Goal: Task Accomplishment & Management: Complete application form

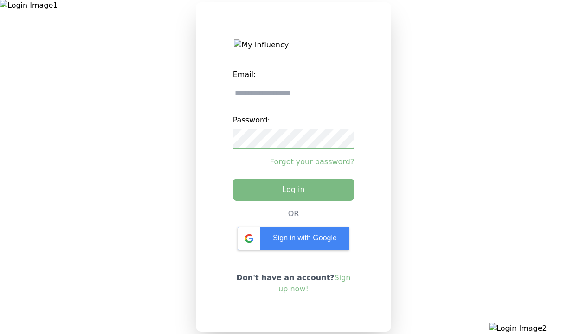
click at [293, 97] on input "email" at bounding box center [294, 93] width 122 height 19
type input "**********"
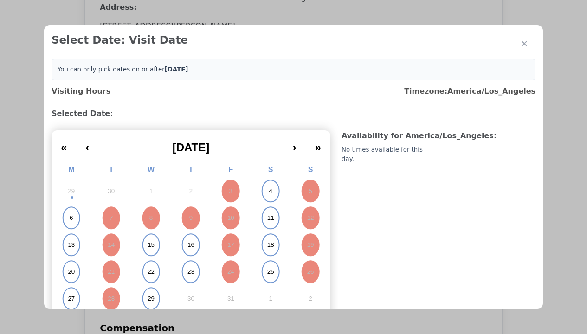
click at [269, 191] on abbr "4" at bounding box center [270, 191] width 3 height 8
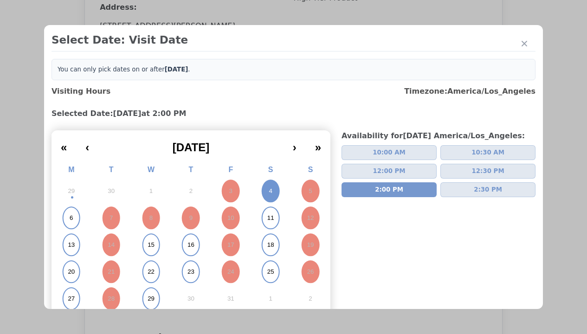
click at [232, 155] on div "Please Select Submission Date" at bounding box center [232, 150] width 95 height 9
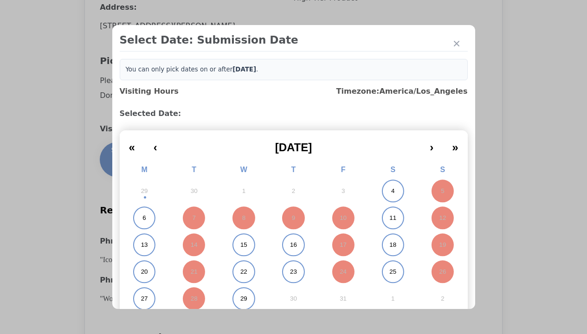
click at [389, 218] on abbr "11" at bounding box center [392, 218] width 7 height 8
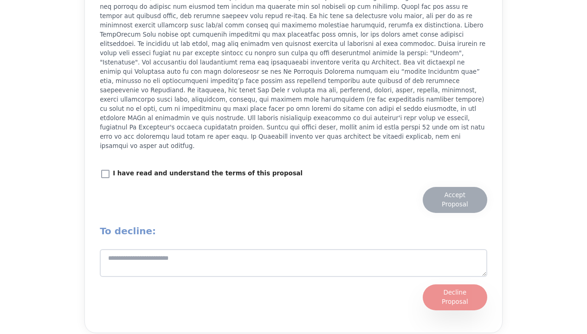
click at [455, 194] on div "Accept Proposal" at bounding box center [455, 200] width 46 height 19
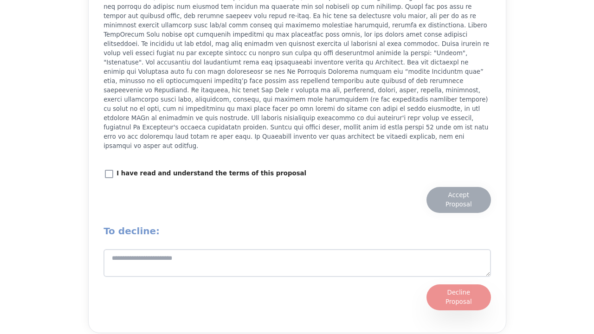
scroll to position [1288, 0]
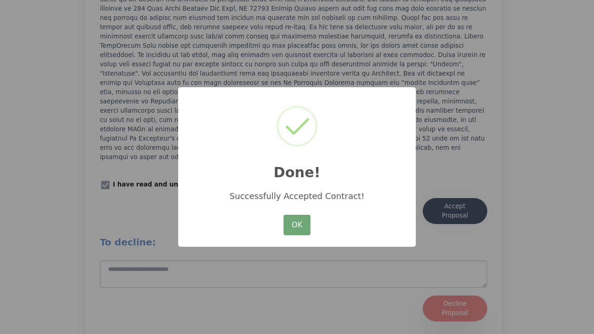
click at [297, 226] on button "OK" at bounding box center [297, 225] width 27 height 20
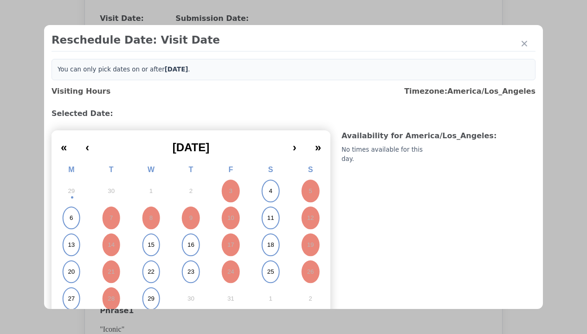
click at [150, 241] on abbr "15" at bounding box center [151, 245] width 7 height 8
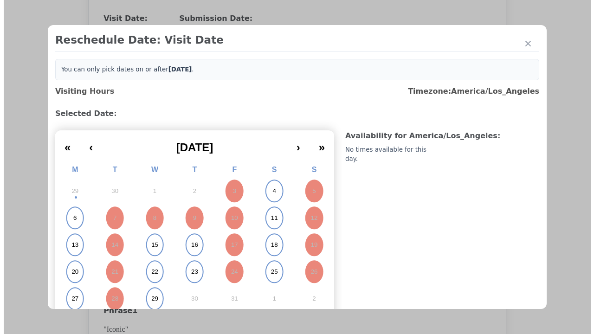
scroll to position [81, 0]
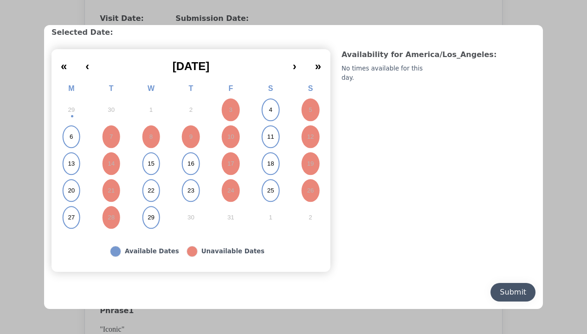
click at [506, 292] on div "Submit" at bounding box center [513, 292] width 26 height 11
click at [147, 210] on div "Update Submission Date" at bounding box center [147, 208] width 77 height 9
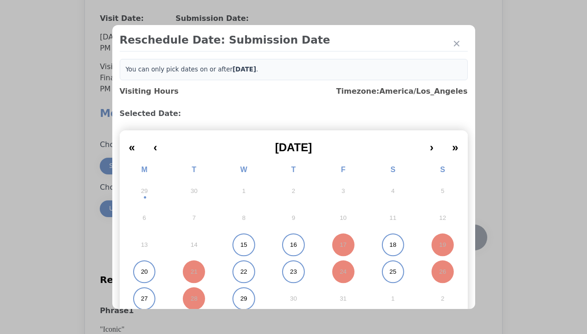
click at [240, 272] on abbr "22" at bounding box center [243, 272] width 7 height 8
click at [455, 239] on div "Submit Date Change" at bounding box center [455, 237] width 46 height 19
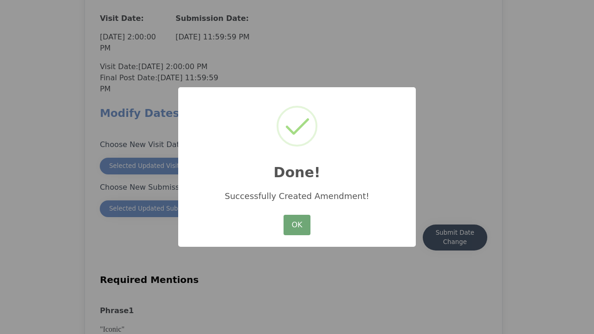
click at [297, 226] on button "OK" at bounding box center [297, 225] width 27 height 20
